Goal: Task Accomplishment & Management: Complete application form

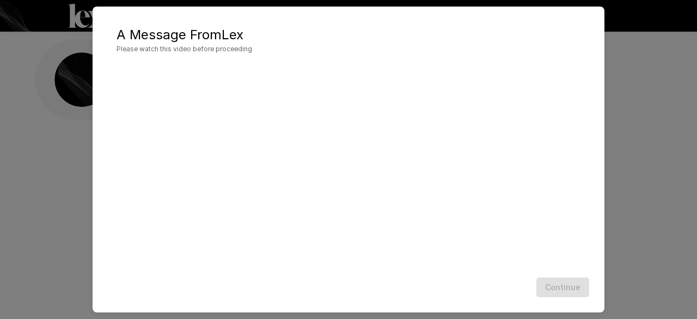
scroll to position [54, 0]
click at [441, 298] on div "Continue" at bounding box center [348, 287] width 490 height 29
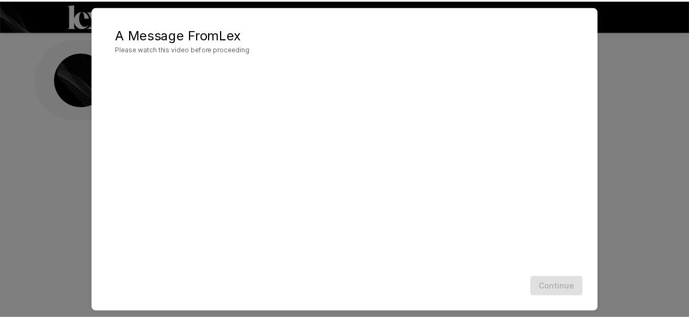
scroll to position [58, 0]
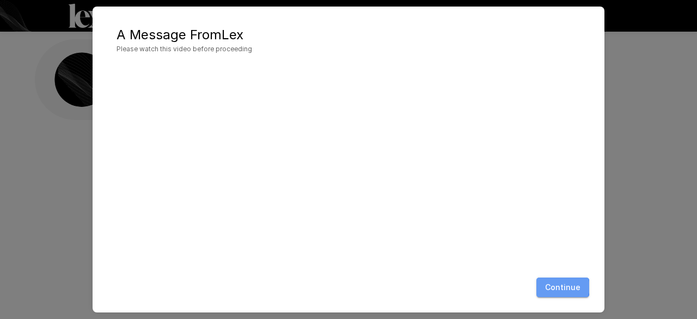
click at [563, 287] on button "Continue" at bounding box center [562, 287] width 53 height 20
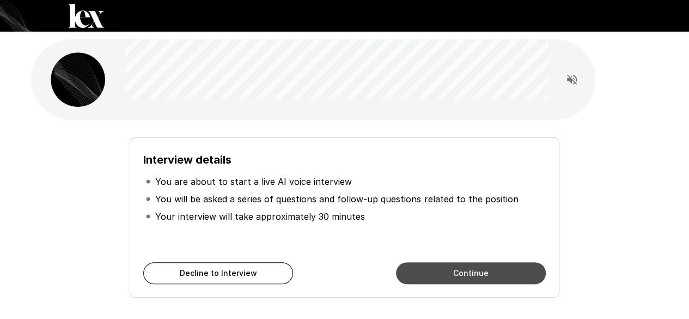
click at [428, 268] on button "Continue" at bounding box center [471, 273] width 150 height 22
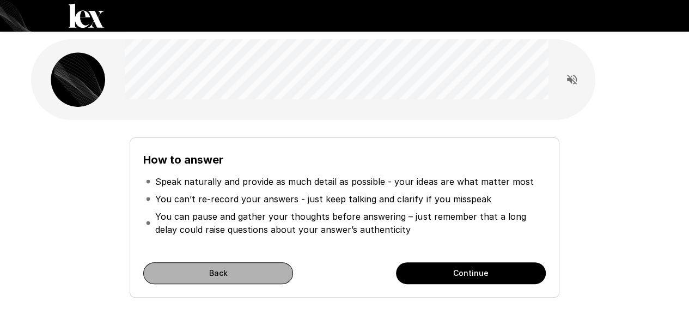
click at [240, 270] on button "Back" at bounding box center [218, 273] width 150 height 22
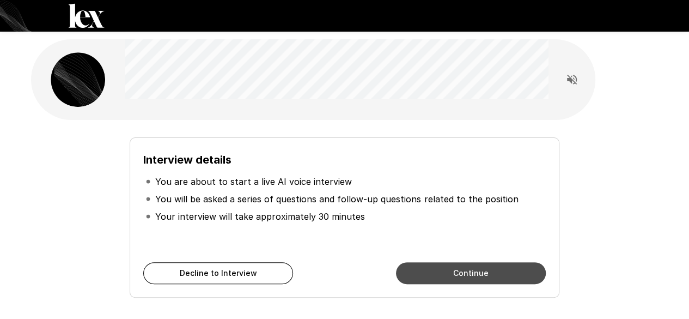
click at [408, 274] on button "Continue" at bounding box center [471, 273] width 150 height 22
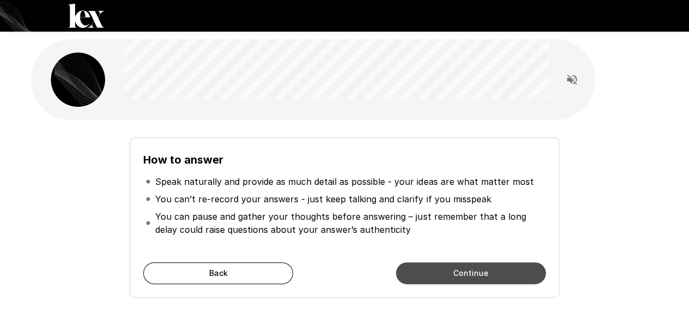
click at [408, 274] on button "Continue" at bounding box center [471, 273] width 150 height 22
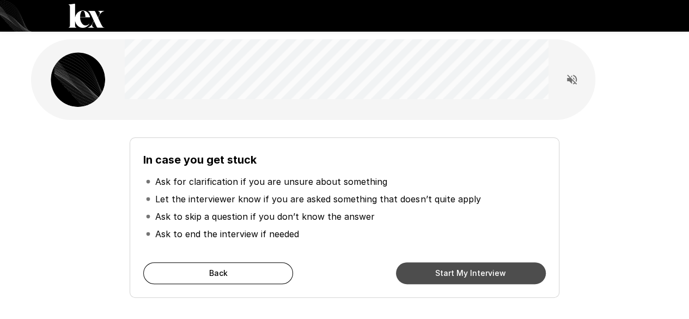
click at [425, 269] on button "Start My Interview" at bounding box center [471, 273] width 150 height 22
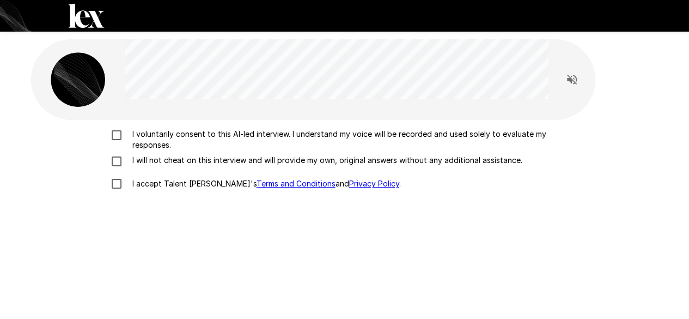
click at [146, 136] on p "I voluntarily consent to this AI-led interview. I understand my voice will be r…" at bounding box center [356, 140] width 456 height 22
click at [143, 156] on p "I will not cheat on this interview and will provide my own, original answers wi…" at bounding box center [325, 160] width 394 height 11
click at [141, 180] on p "I accept Talent Llama's Terms and Conditions and Privacy Policy ." at bounding box center [264, 183] width 273 height 11
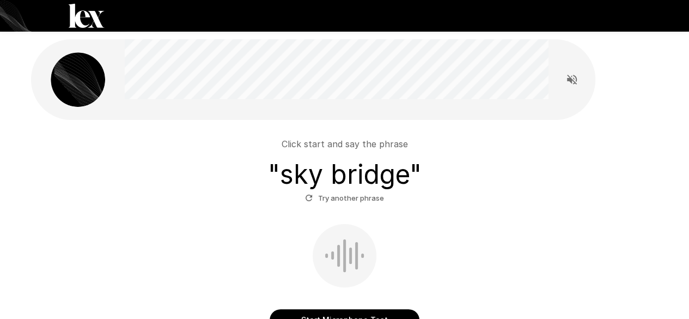
click at [467, 199] on div "Click start and say the phrase " sky bridge " Try another phrase" at bounding box center [344, 171] width 619 height 69
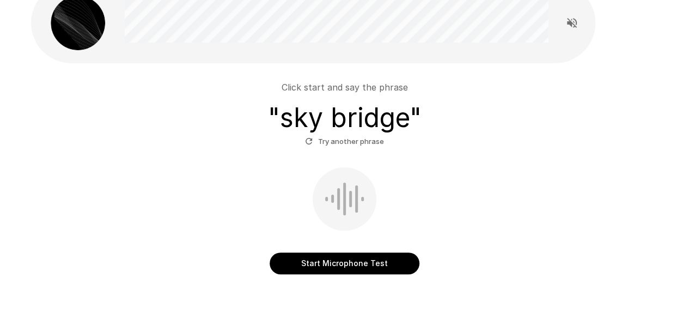
scroll to position [65, 0]
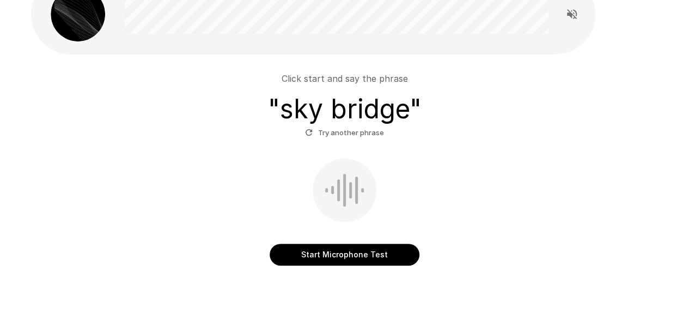
click at [336, 242] on div "Start Microphone Test" at bounding box center [344, 211] width 619 height 107
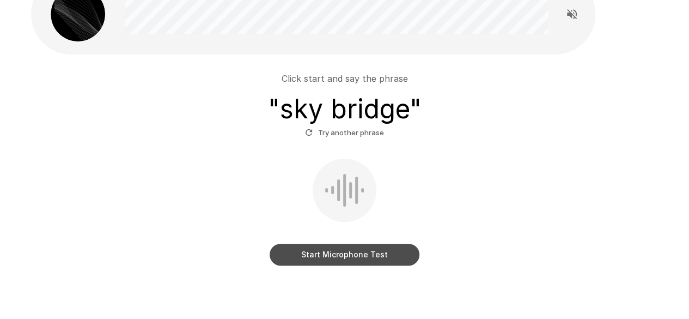
click at [332, 250] on button "Start Microphone Test" at bounding box center [345, 254] width 150 height 22
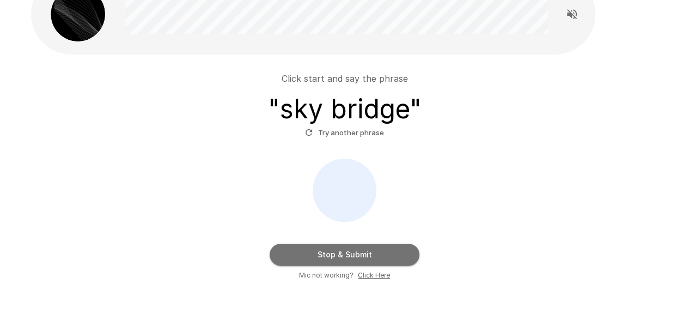
click at [332, 250] on button "Stop & Submit" at bounding box center [345, 254] width 150 height 22
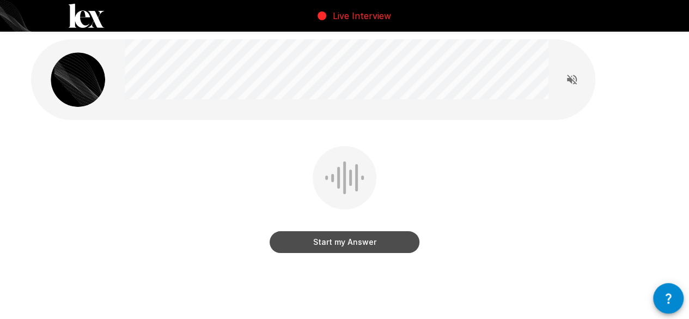
click at [313, 241] on button "Start my Answer" at bounding box center [345, 242] width 150 height 22
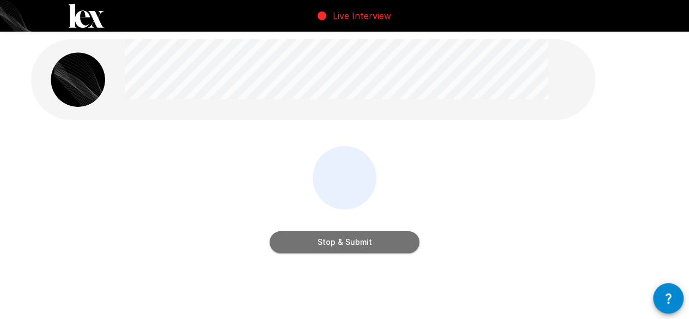
click at [313, 241] on button "Stop & Submit" at bounding box center [345, 242] width 150 height 22
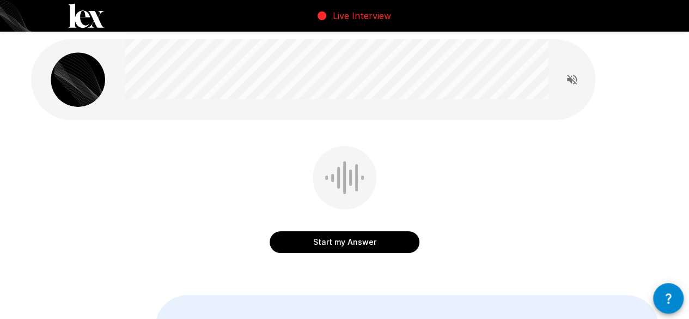
drag, startPoint x: 249, startPoint y: 129, endPoint x: 317, endPoint y: 241, distance: 130.5
click at [317, 241] on div "Start my Answer " You can call me [PERSON_NAME] "" at bounding box center [345, 223] width 654 height 447
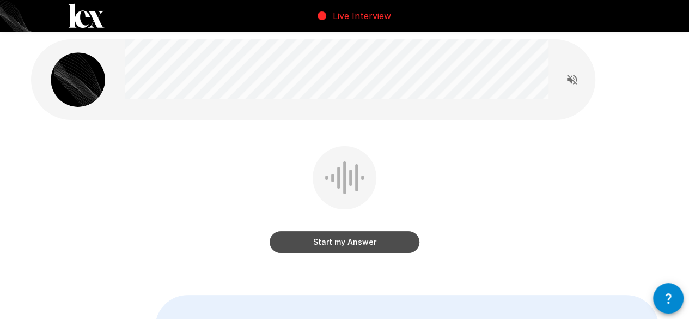
click at [317, 241] on button "Start my Answer" at bounding box center [345, 242] width 150 height 22
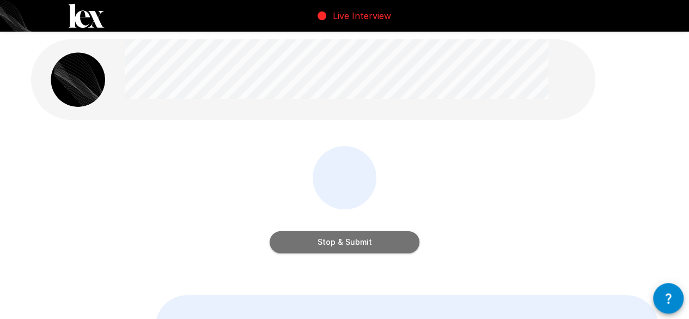
click at [317, 241] on button "Stop & Submit" at bounding box center [345, 242] width 150 height 22
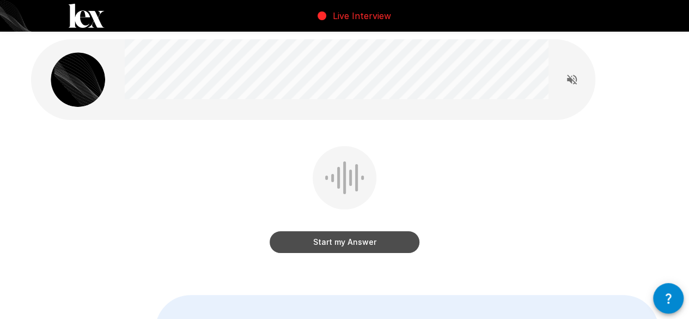
click at [317, 241] on button "Start my Answer" at bounding box center [345, 242] width 150 height 22
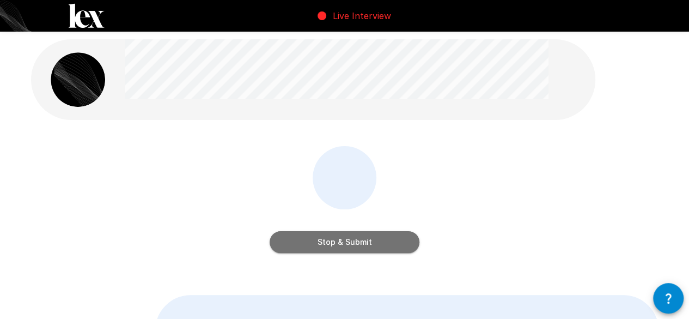
click at [317, 241] on button "Stop & Submit" at bounding box center [345, 242] width 150 height 22
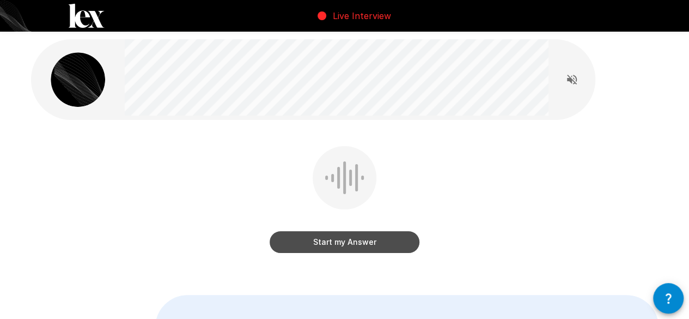
click at [328, 234] on button "Start my Answer" at bounding box center [345, 242] width 150 height 22
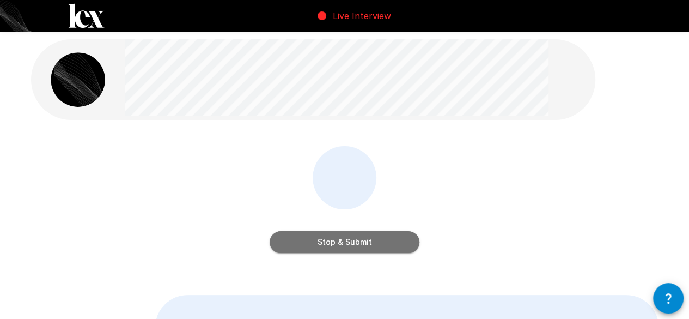
click at [328, 234] on button "Stop & Submit" at bounding box center [345, 242] width 150 height 22
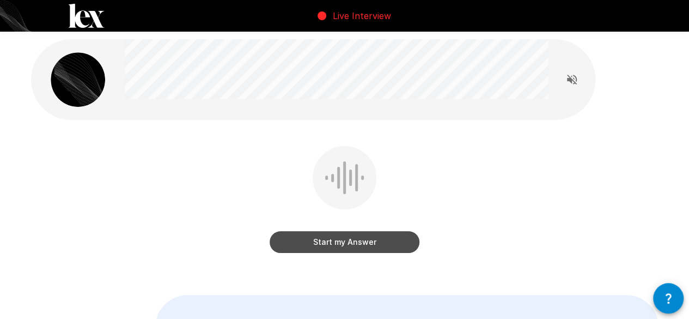
click at [336, 242] on button "Start my Answer" at bounding box center [345, 242] width 150 height 22
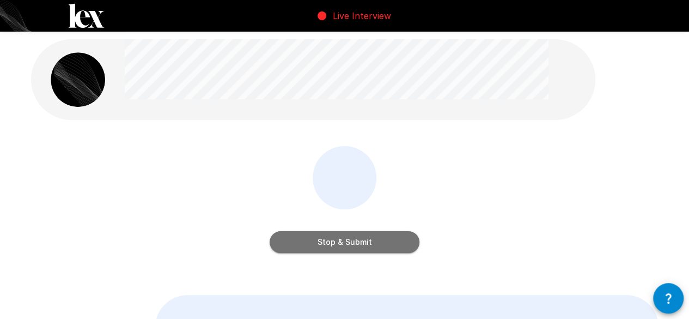
click at [336, 242] on button "Stop & Submit" at bounding box center [345, 242] width 150 height 22
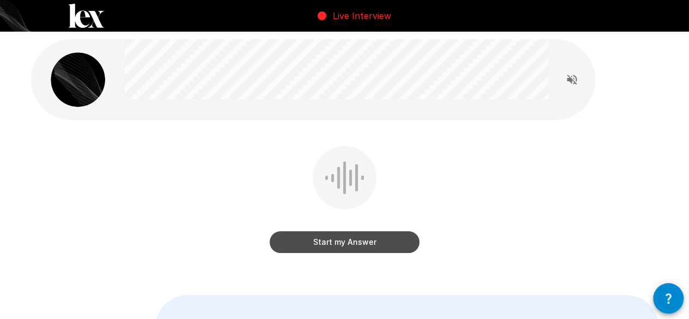
click at [357, 237] on button "Start my Answer" at bounding box center [345, 242] width 150 height 22
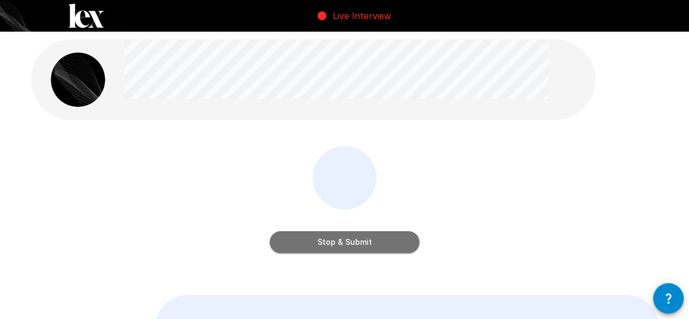
click at [357, 237] on button "Stop & Submit" at bounding box center [345, 242] width 150 height 22
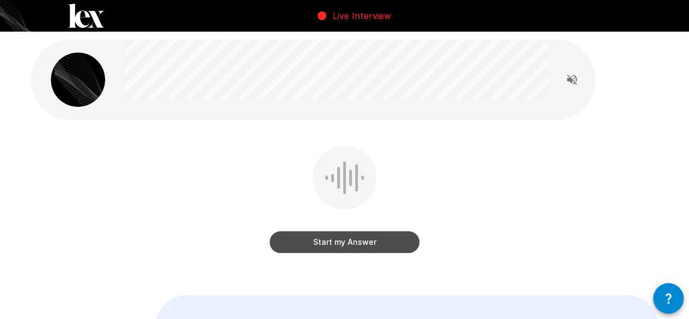
click at [320, 243] on button "Start my Answer" at bounding box center [345, 242] width 150 height 22
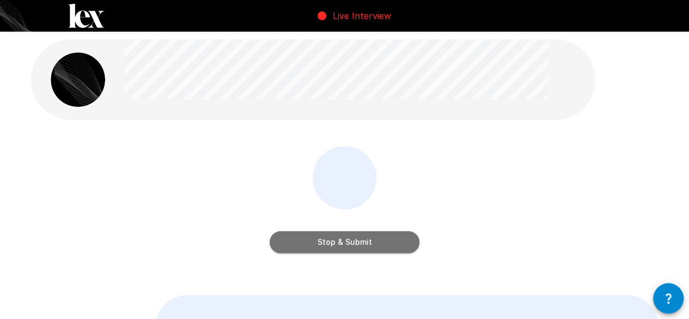
click at [320, 243] on button "Stop & Submit" at bounding box center [345, 242] width 150 height 22
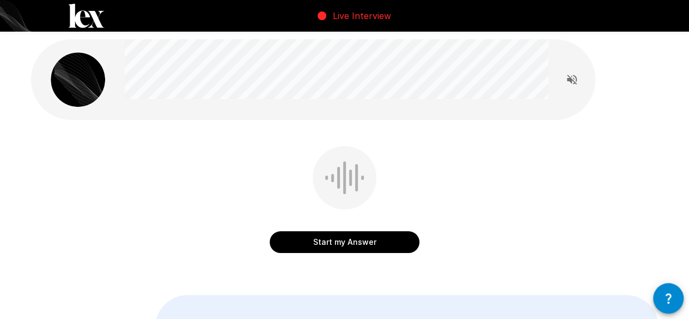
click at [337, 240] on button "Start my Answer" at bounding box center [345, 242] width 150 height 22
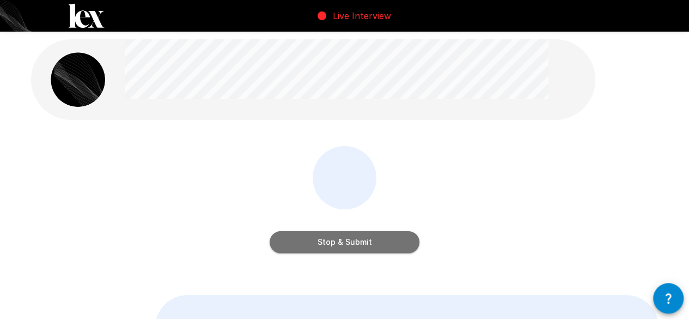
click at [337, 240] on button "Stop & Submit" at bounding box center [345, 242] width 150 height 22
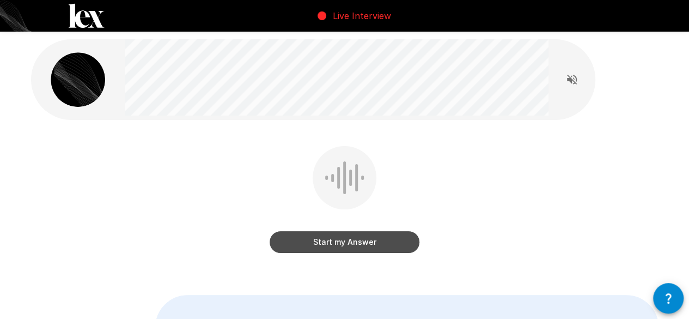
click at [315, 240] on button "Start my Answer" at bounding box center [345, 242] width 150 height 22
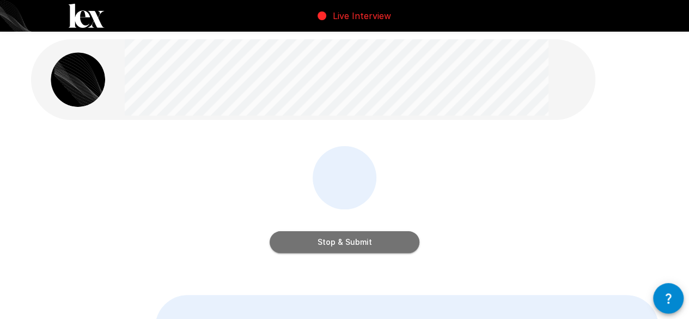
click at [315, 240] on button "Stop & Submit" at bounding box center [345, 242] width 150 height 22
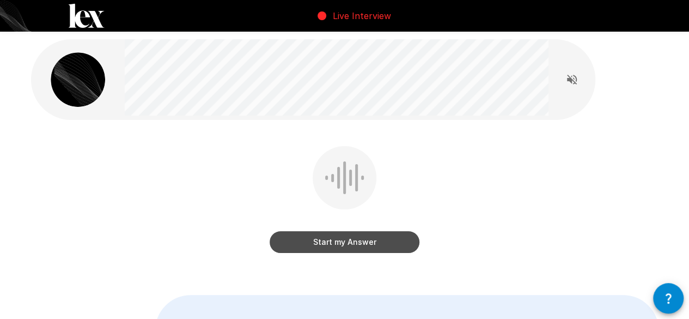
click at [327, 235] on button "Start my Answer" at bounding box center [345, 242] width 150 height 22
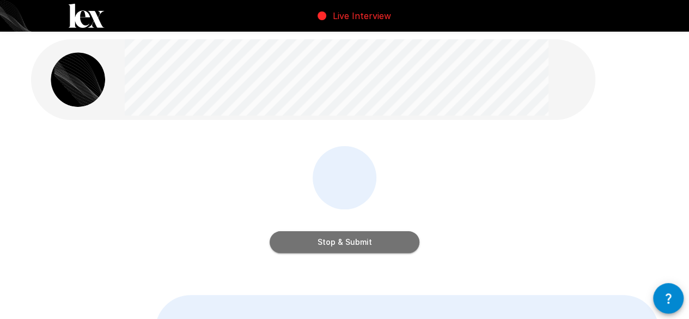
click at [343, 247] on button "Stop & Submit" at bounding box center [345, 242] width 150 height 22
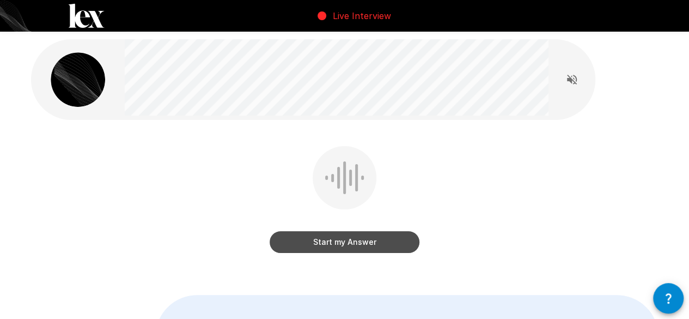
click at [343, 247] on button "Start my Answer" at bounding box center [345, 242] width 150 height 22
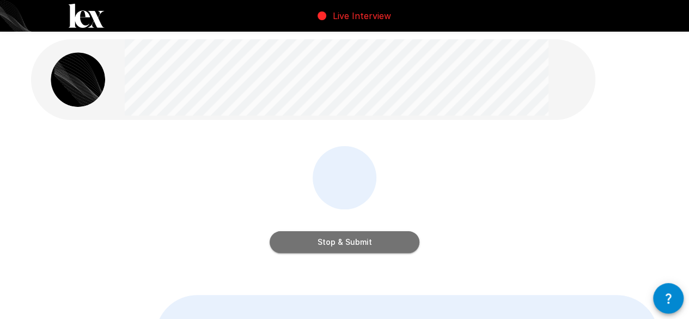
click at [349, 241] on button "Stop & Submit" at bounding box center [345, 242] width 150 height 22
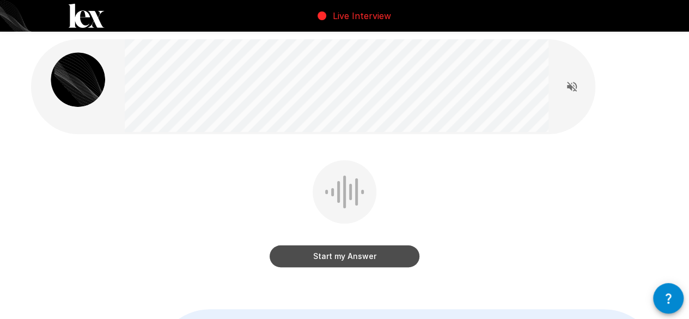
click at [347, 259] on button "Start my Answer" at bounding box center [345, 256] width 150 height 22
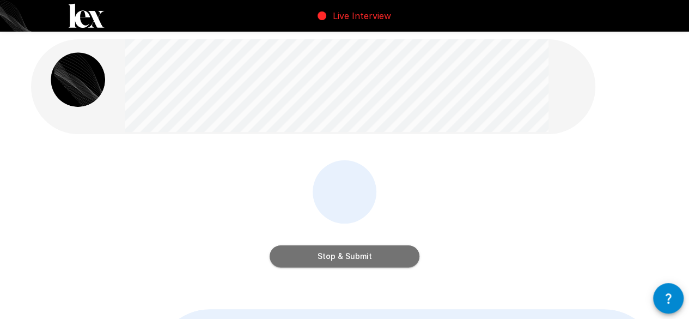
click at [347, 259] on button "Stop & Submit" at bounding box center [345, 256] width 150 height 22
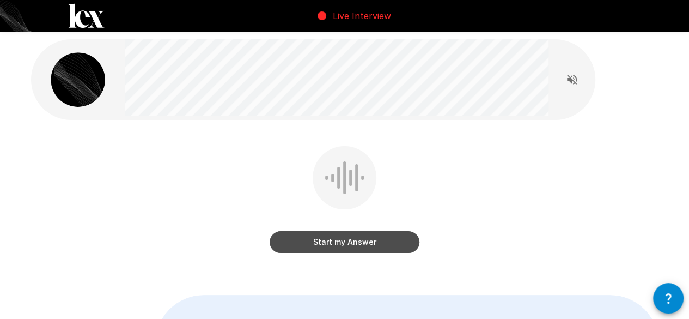
click at [320, 241] on button "Start my Answer" at bounding box center [345, 242] width 150 height 22
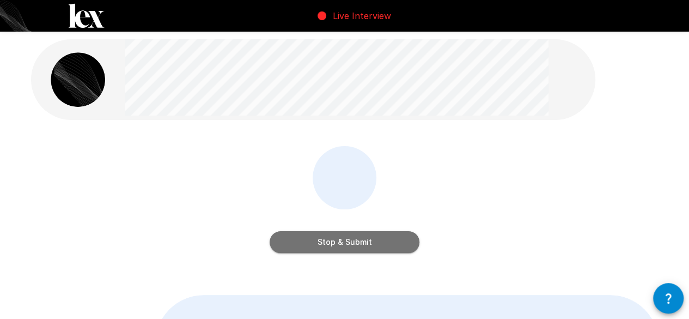
click at [320, 241] on button "Stop & Submit" at bounding box center [345, 242] width 150 height 22
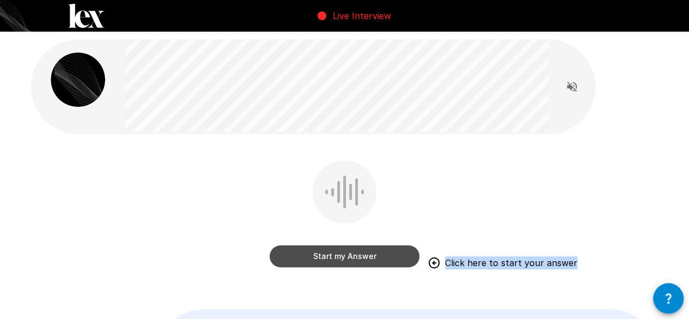
click at [347, 252] on button "Start my Answer" at bounding box center [345, 256] width 150 height 22
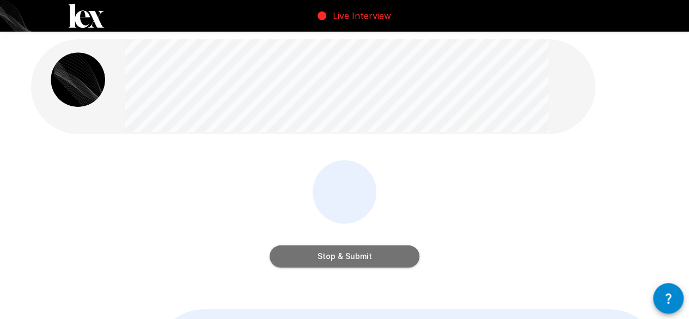
click at [368, 259] on button "Stop & Submit" at bounding box center [345, 256] width 150 height 22
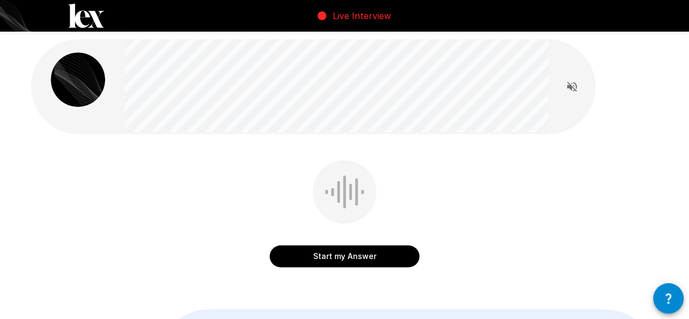
click at [370, 248] on button "Start my Answer" at bounding box center [345, 256] width 150 height 22
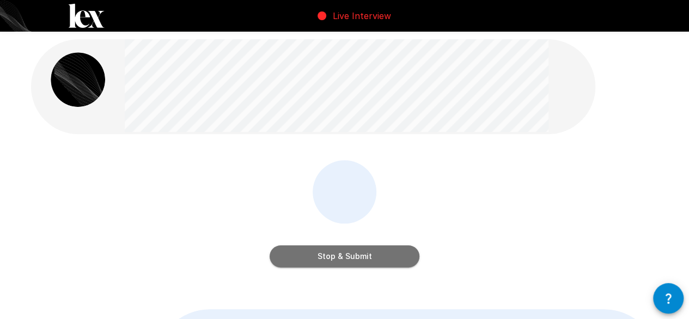
click at [370, 248] on button "Stop & Submit" at bounding box center [345, 256] width 150 height 22
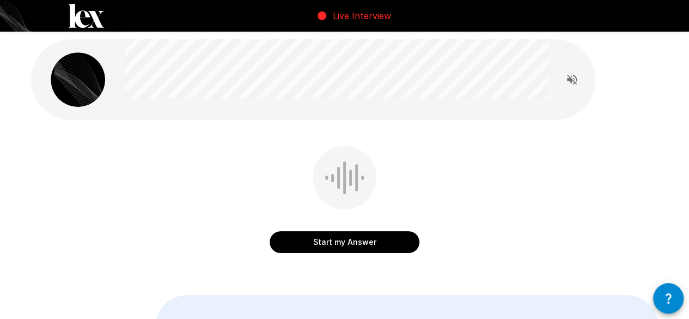
click at [370, 248] on button "Start my Answer" at bounding box center [345, 242] width 150 height 22
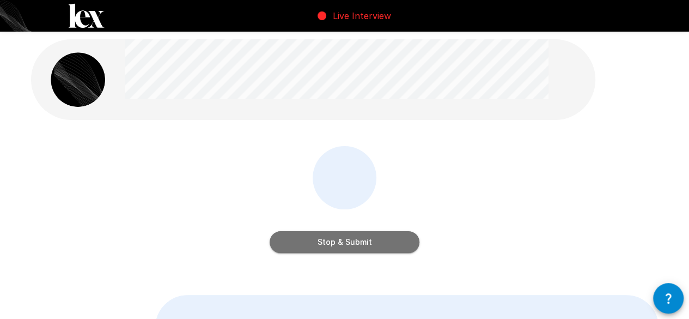
click at [370, 248] on button "Stop & Submit" at bounding box center [345, 242] width 150 height 22
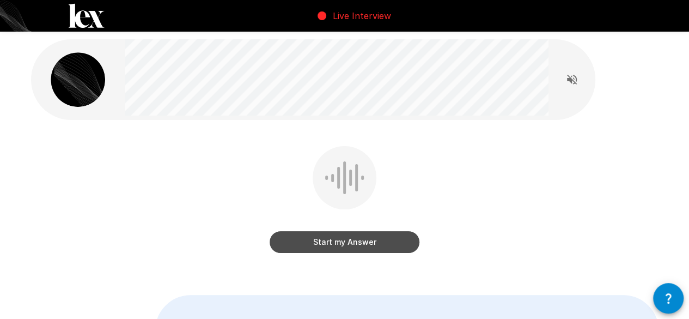
click at [373, 235] on button "Start my Answer" at bounding box center [345, 242] width 150 height 22
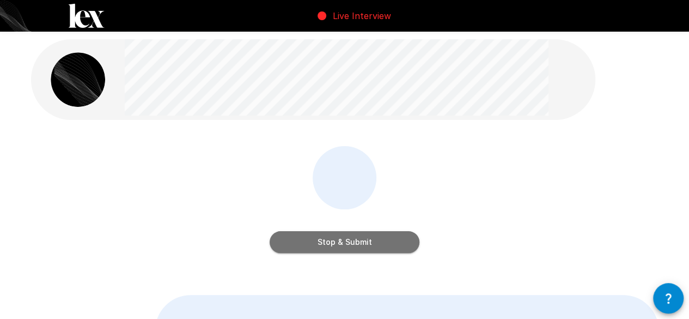
click at [327, 239] on button "Stop & Submit" at bounding box center [345, 242] width 150 height 22
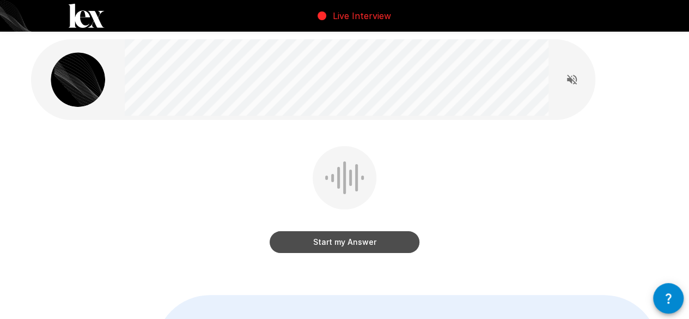
click at [327, 239] on button "Start my Answer" at bounding box center [345, 242] width 150 height 22
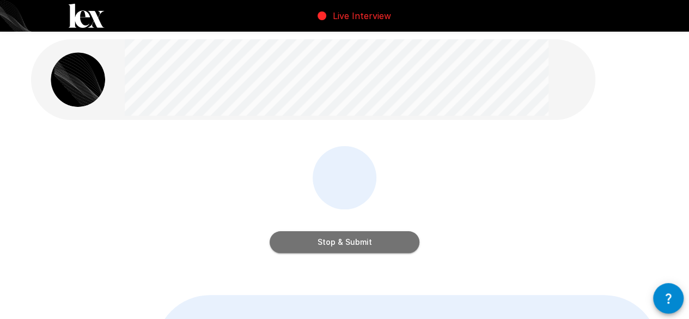
click at [327, 239] on button "Stop & Submit" at bounding box center [345, 242] width 150 height 22
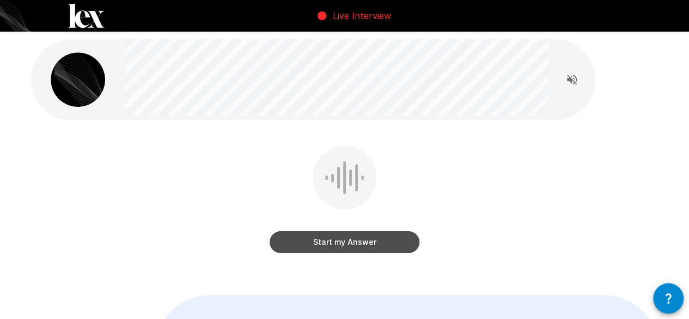
click at [318, 240] on button "Start my Answer" at bounding box center [345, 242] width 150 height 22
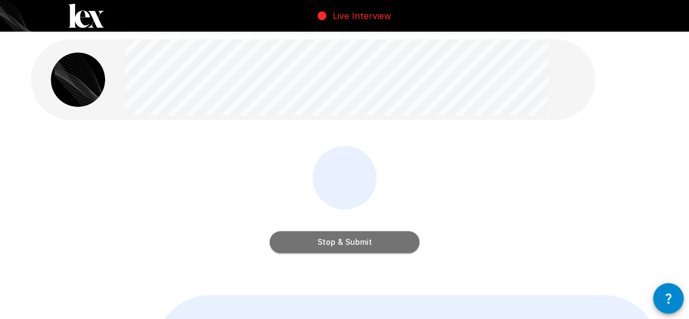
click at [318, 240] on button "Stop & Submit" at bounding box center [345, 242] width 150 height 22
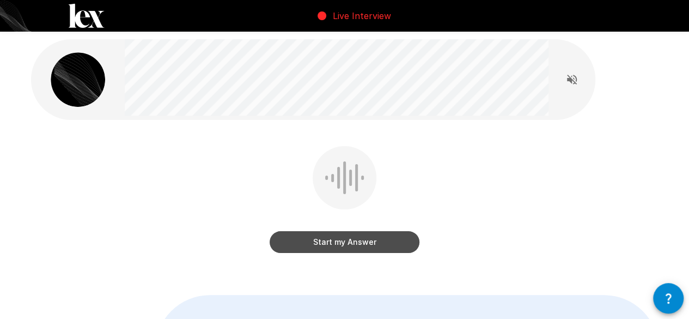
click at [319, 242] on button "Start my Answer" at bounding box center [345, 242] width 150 height 22
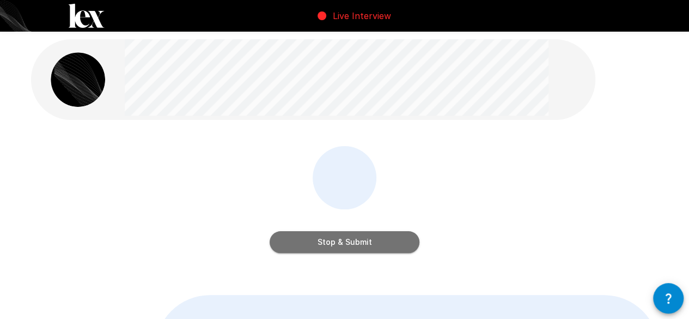
click at [319, 242] on button "Stop & Submit" at bounding box center [345, 242] width 150 height 22
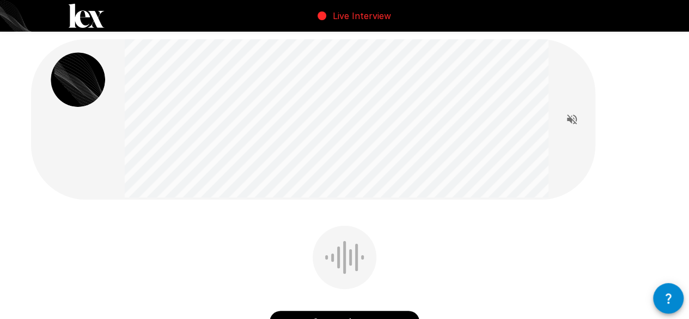
click at [260, 218] on div "Start my Answer " Yes, the performance improved. Actually, after that changes i…" at bounding box center [345, 266] width 654 height 532
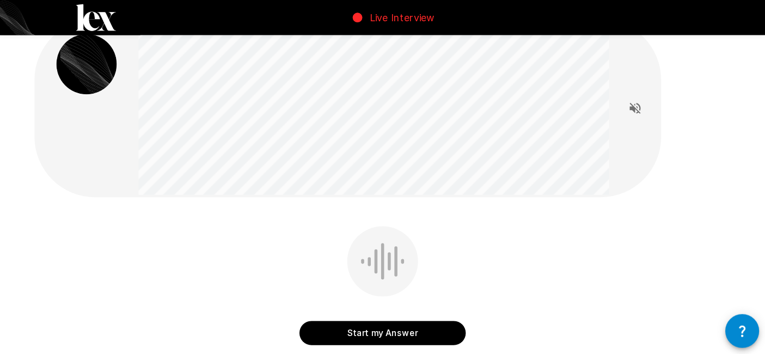
scroll to position [22, 0]
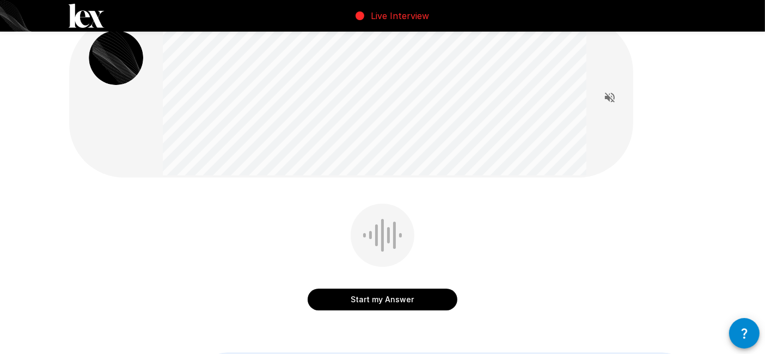
click at [180, 216] on div "Start my Answer" at bounding box center [382, 265] width 627 height 123
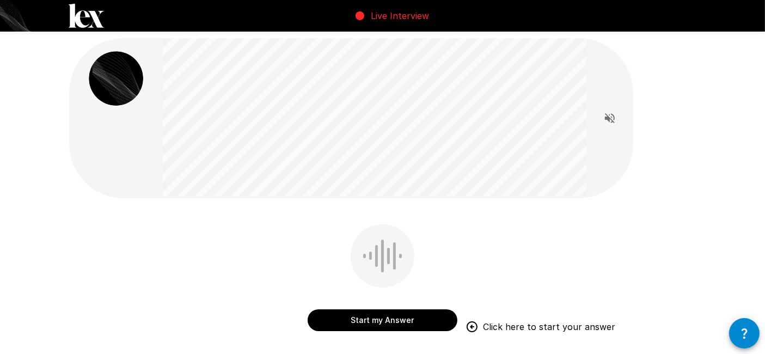
scroll to position [0, 0]
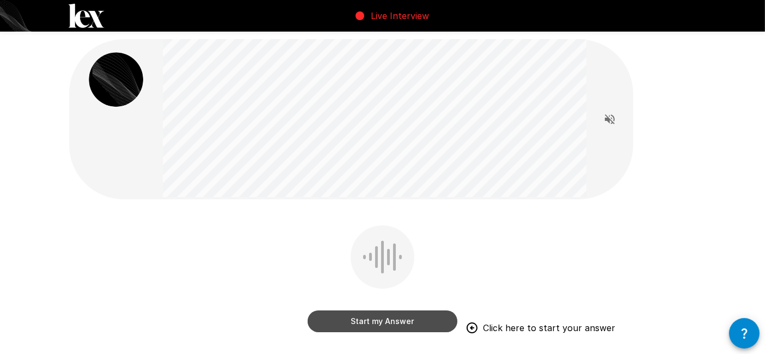
click at [356, 318] on button "Start my Answer" at bounding box center [383, 321] width 150 height 22
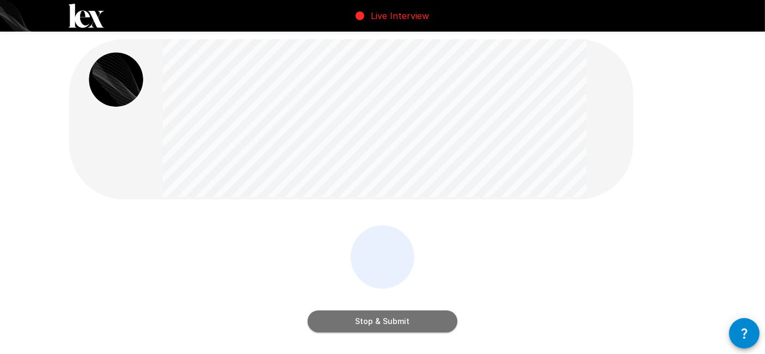
click at [356, 318] on button "Stop & Submit" at bounding box center [383, 321] width 150 height 22
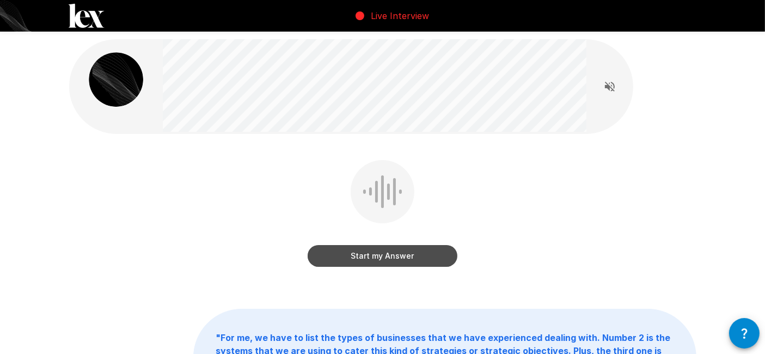
click at [415, 254] on button "Start my Answer" at bounding box center [383, 256] width 150 height 22
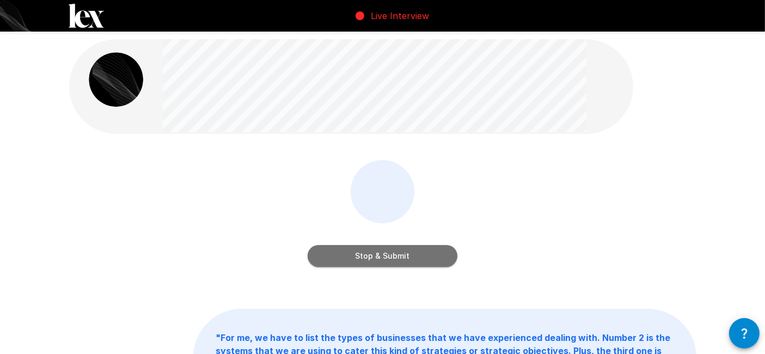
click at [415, 254] on button "Stop & Submit" at bounding box center [383, 256] width 150 height 22
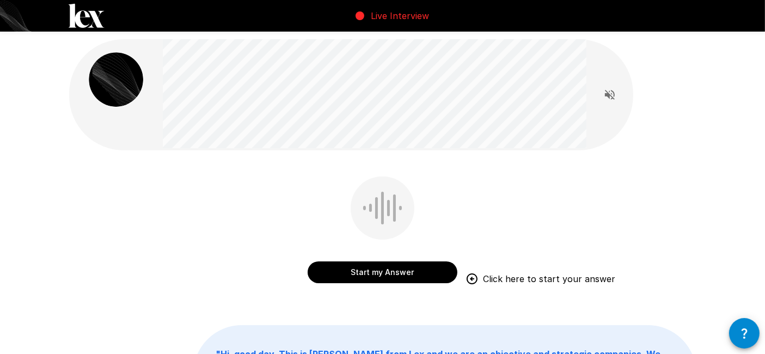
click at [352, 280] on button "Start my Answer" at bounding box center [383, 272] width 150 height 22
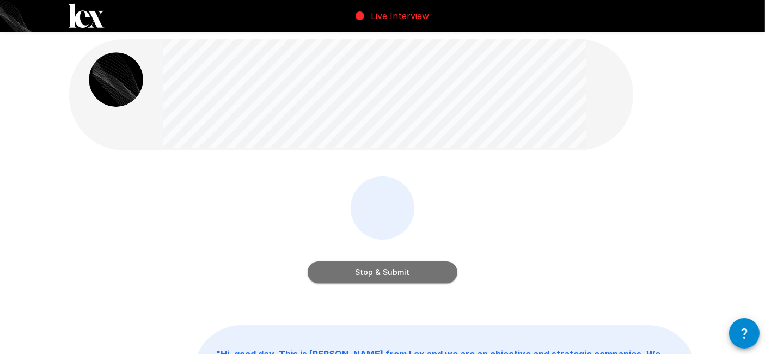
click at [373, 280] on button "Stop & Submit" at bounding box center [383, 272] width 150 height 22
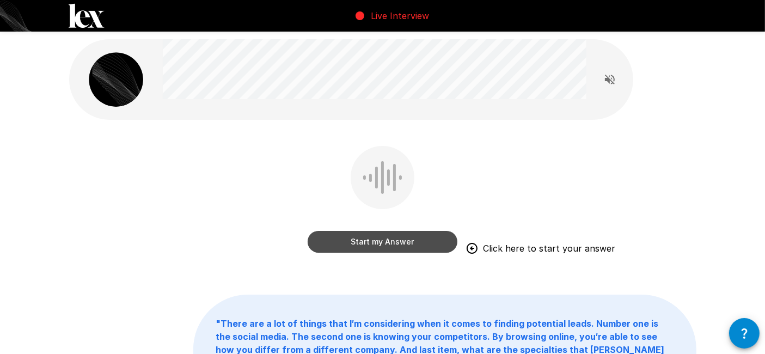
click at [393, 242] on button "Start my Answer" at bounding box center [383, 242] width 150 height 22
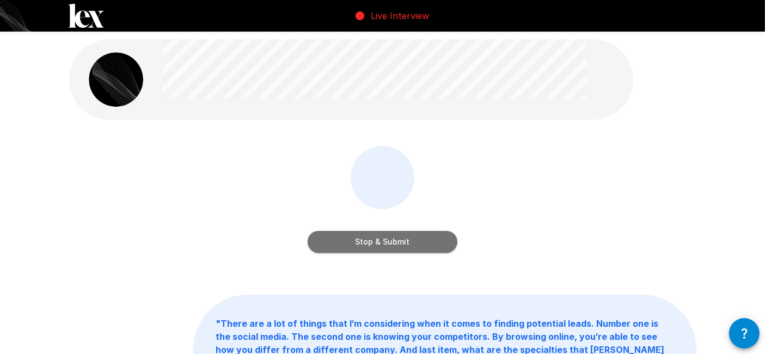
click at [381, 237] on button "Stop & Submit" at bounding box center [383, 242] width 150 height 22
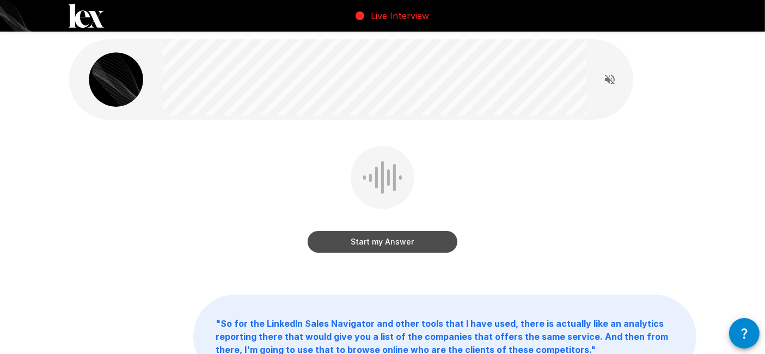
click at [333, 235] on button "Start my Answer" at bounding box center [383, 242] width 150 height 22
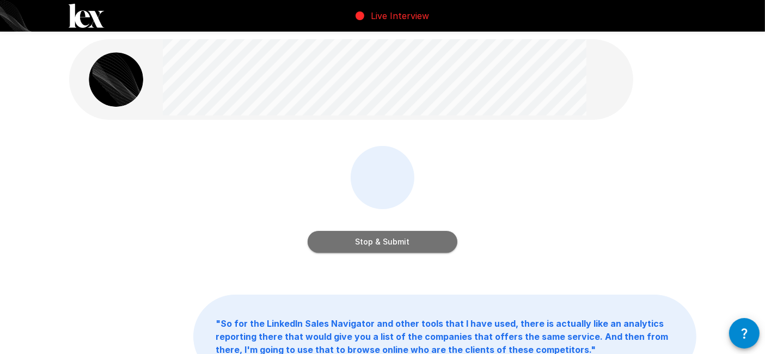
click at [333, 235] on button "Stop & Submit" at bounding box center [383, 242] width 150 height 22
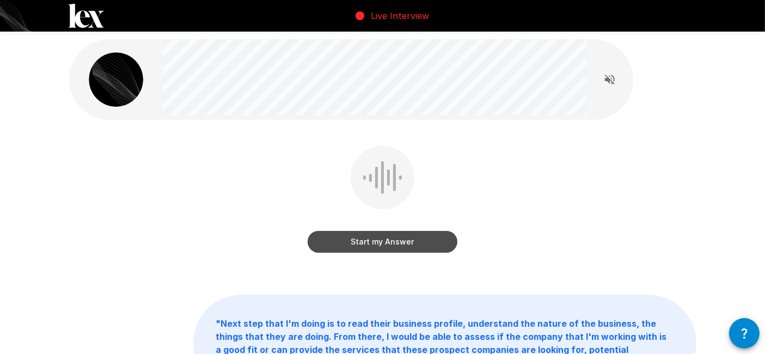
click at [376, 240] on button "Start my Answer" at bounding box center [383, 242] width 150 height 22
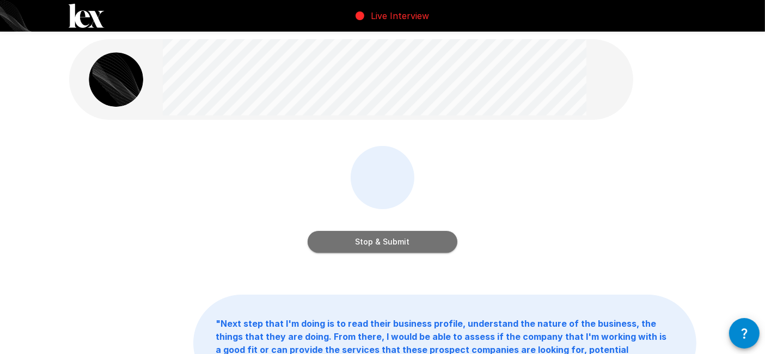
click at [400, 246] on button "Stop & Submit" at bounding box center [383, 242] width 150 height 22
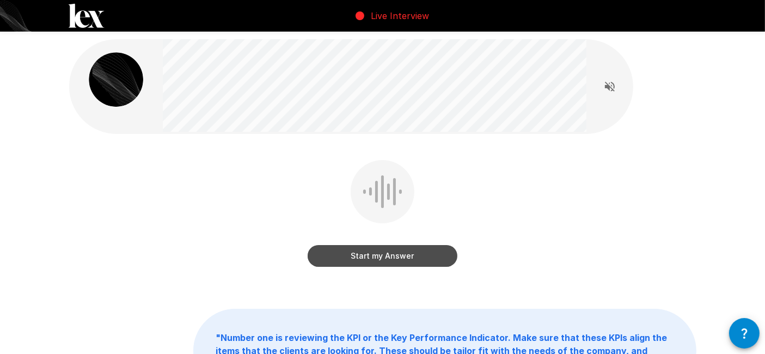
click at [373, 252] on button "Start my Answer" at bounding box center [383, 256] width 150 height 22
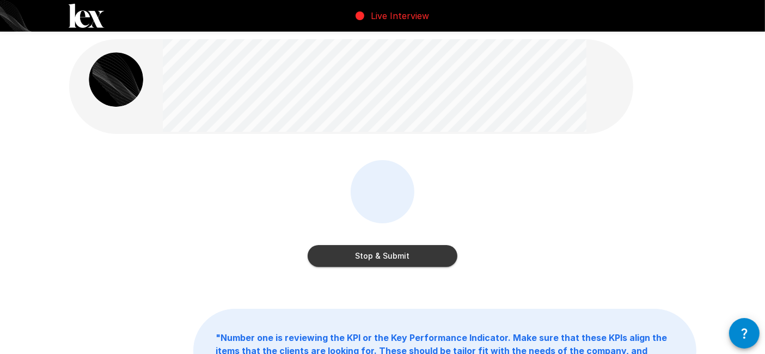
click at [340, 251] on button "Stop & Submit" at bounding box center [383, 256] width 150 height 22
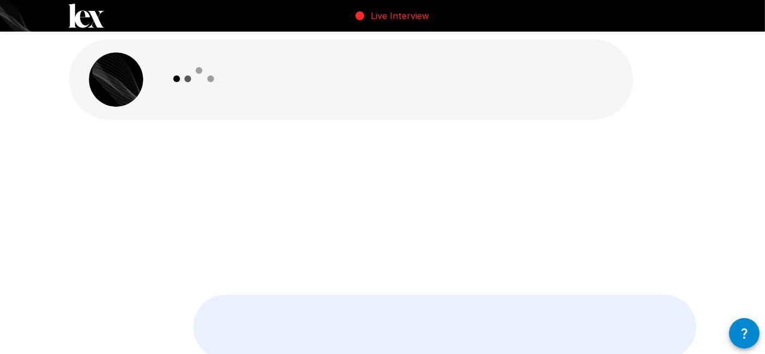
click at [165, 156] on div at bounding box center [382, 207] width 627 height 123
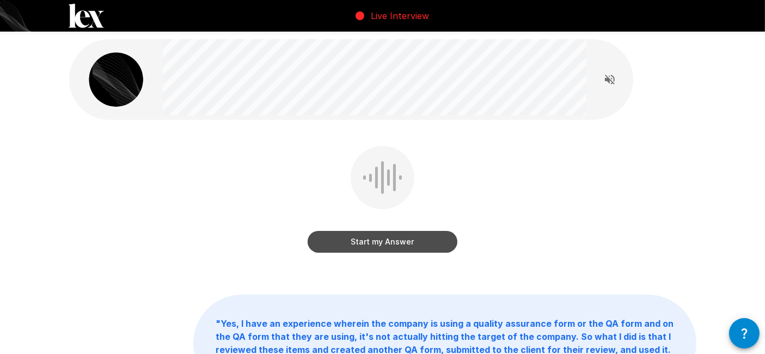
click at [360, 242] on button "Start my Answer" at bounding box center [383, 242] width 150 height 22
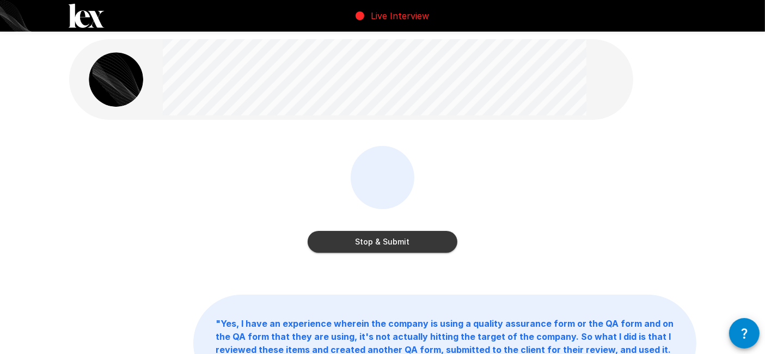
click at [360, 242] on button "Stop & Submit" at bounding box center [383, 242] width 150 height 22
